Goal: Task Accomplishment & Management: Manage account settings

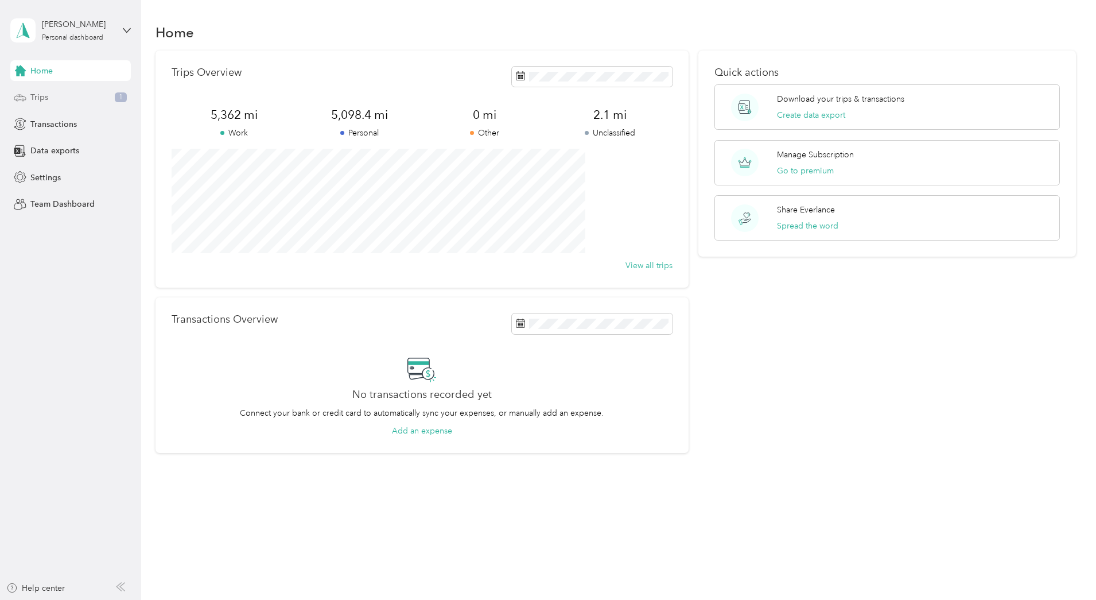
click at [53, 96] on div "Trips 1" at bounding box center [70, 97] width 121 height 21
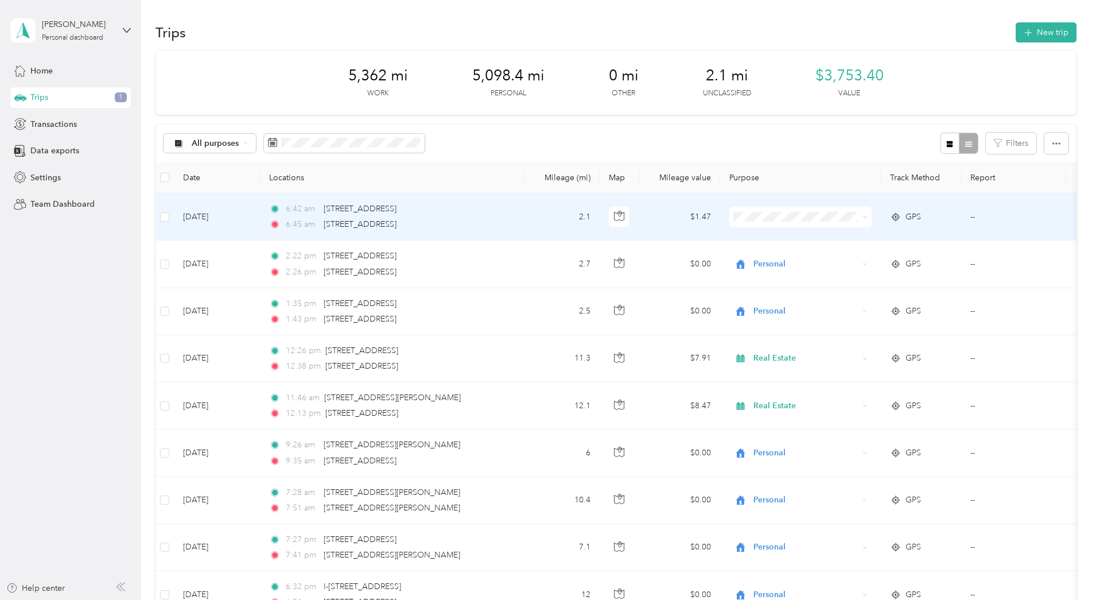
click at [850, 263] on ol "Work Personal Real Estate Other Charity Medical Moving Commute" at bounding box center [877, 307] width 142 height 161
click at [848, 254] on span "Personal" at bounding box center [887, 257] width 106 height 12
